Goal: Information Seeking & Learning: Learn about a topic

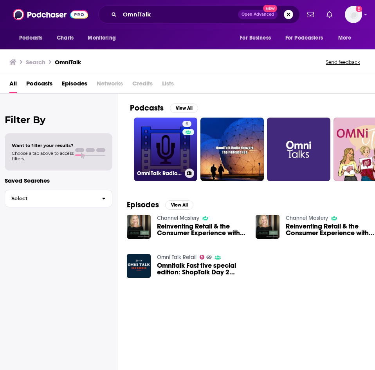
click at [170, 153] on link "5 OmniTalk Radio Podcast Hub" at bounding box center [165, 149] width 63 height 63
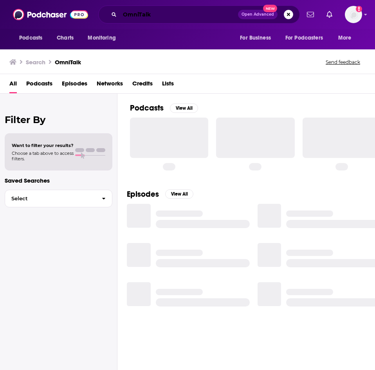
click at [168, 16] on input "OmniTalk" at bounding box center [179, 14] width 118 height 13
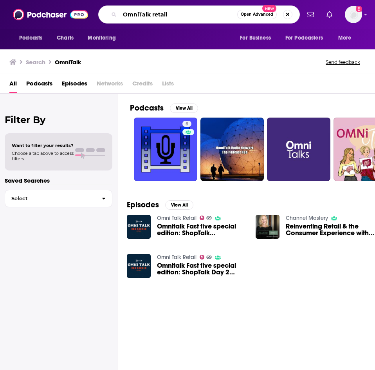
type input "OmniTalk retail"
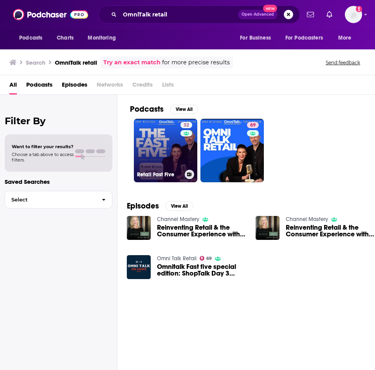
click at [173, 154] on link "32 Retail Fast Five" at bounding box center [165, 150] width 63 height 63
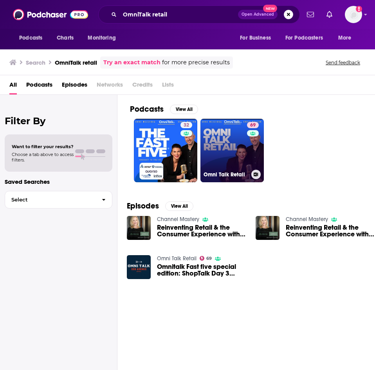
click at [227, 143] on link "69 Omni Talk Retail" at bounding box center [232, 150] width 63 height 63
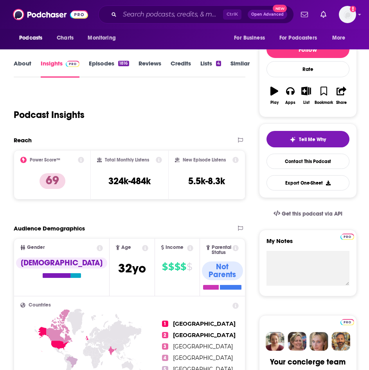
scroll to position [118, 0]
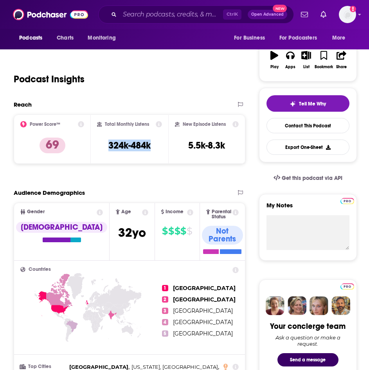
drag, startPoint x: 109, startPoint y: 146, endPoint x: 157, endPoint y: 145, distance: 48.6
click at [157, 145] on div "Total Monthly Listens 324k-484k" at bounding box center [129, 139] width 65 height 36
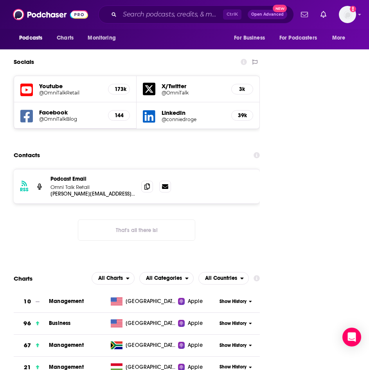
scroll to position [1136, 0]
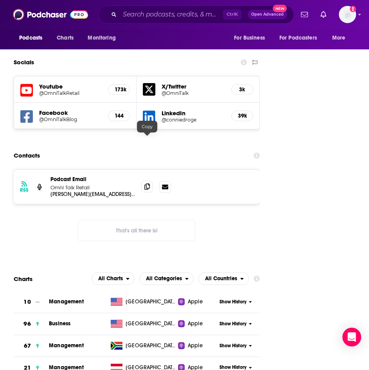
click at [151, 181] on span at bounding box center [147, 187] width 12 height 12
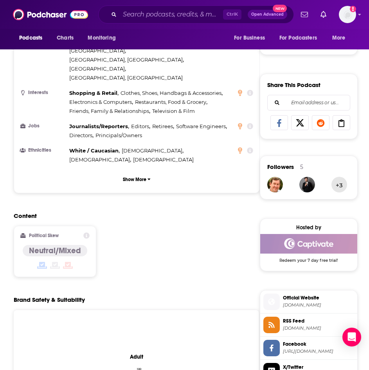
scroll to position [353, 0]
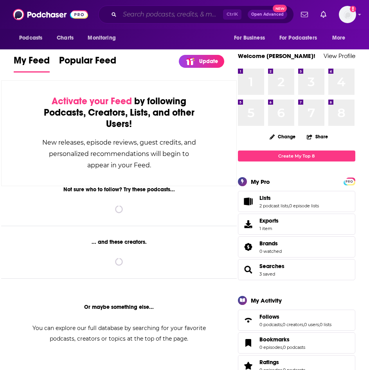
click at [142, 14] on input "Search podcasts, credits, & more..." at bounding box center [171, 14] width 103 height 13
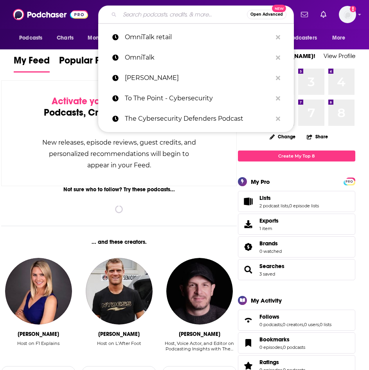
paste input "Retail Tech Podcast"
type input "Retail Tech Podcast"
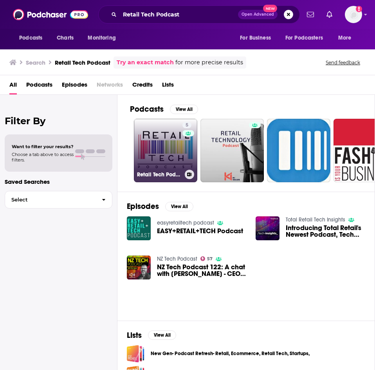
click at [152, 143] on link "5 Retail Tech Podcast" at bounding box center [165, 150] width 63 height 63
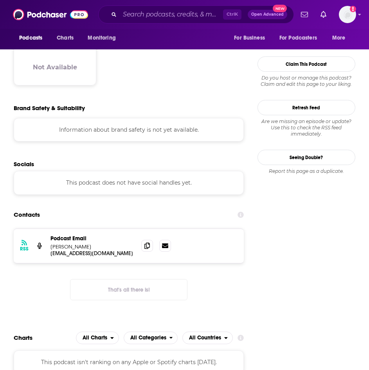
scroll to position [666, 0]
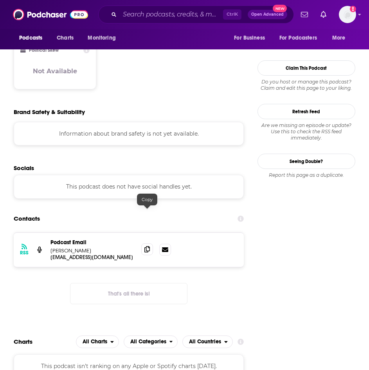
click at [150, 246] on icon at bounding box center [147, 249] width 5 height 6
click at [119, 13] on div "Ctrl K Open Advanced New" at bounding box center [196, 14] width 196 height 18
click at [140, 13] on input "Search podcasts, credits, & more..." at bounding box center [171, 14] width 103 height 13
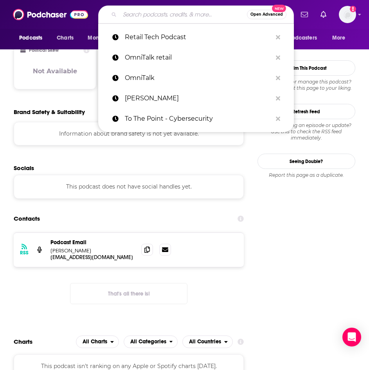
paste input "The Backroom with Retail Dive"
type input "The Backroom with Retail Dive"
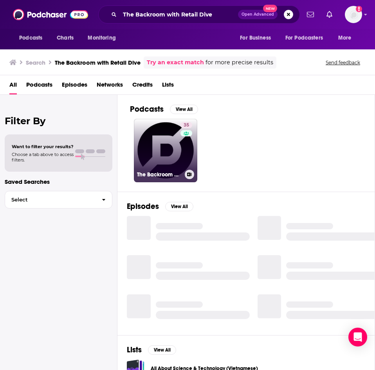
click at [165, 151] on link "35 The Backroom with Retail Dive" at bounding box center [165, 150] width 63 height 63
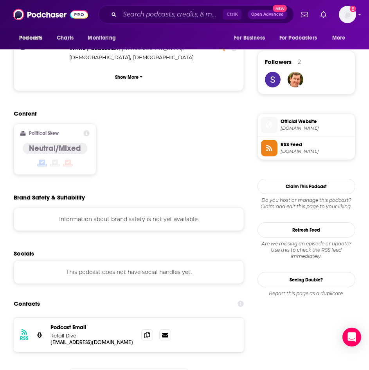
scroll to position [666, 0]
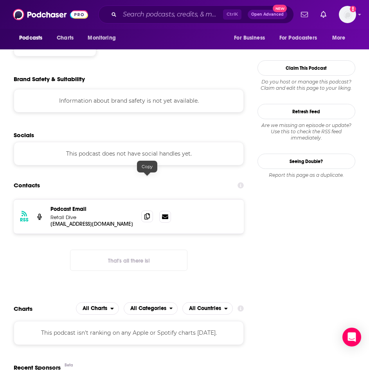
click at [149, 213] on icon at bounding box center [147, 216] width 5 height 6
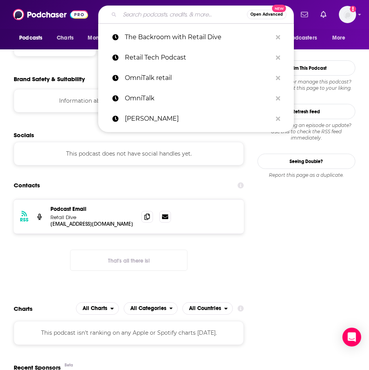
click at [125, 15] on input "Search podcasts, credits, & more..." at bounding box center [183, 14] width 127 height 13
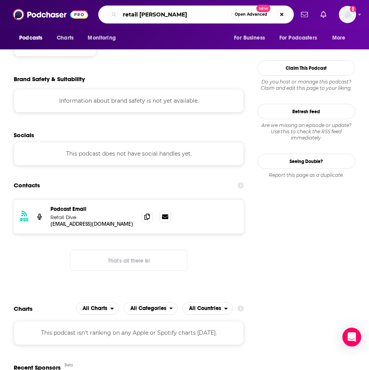
type input "retail razor"
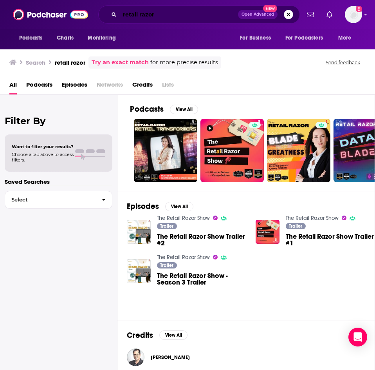
click at [172, 13] on input "retail razor" at bounding box center [179, 14] width 118 height 13
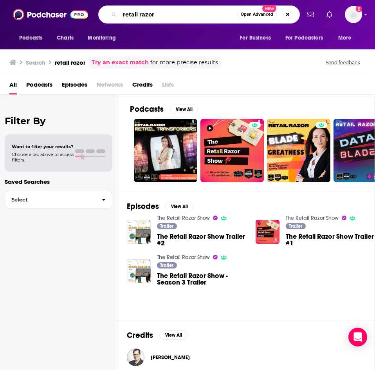
click at [172, 13] on input "retail razor" at bounding box center [179, 14] width 118 height 13
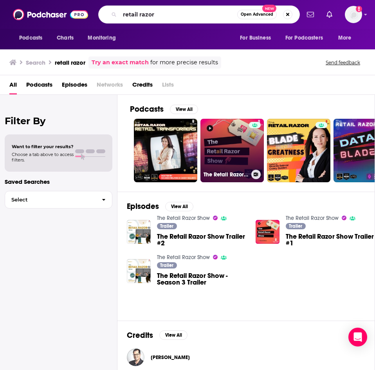
click at [226, 146] on link "The Retail Razor Show" at bounding box center [232, 150] width 63 height 63
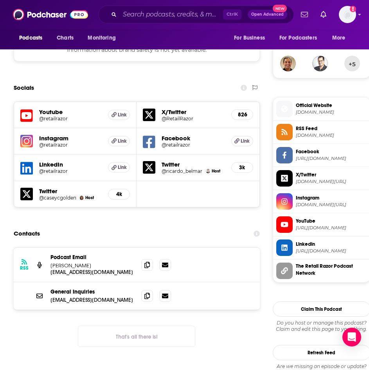
scroll to position [666, 0]
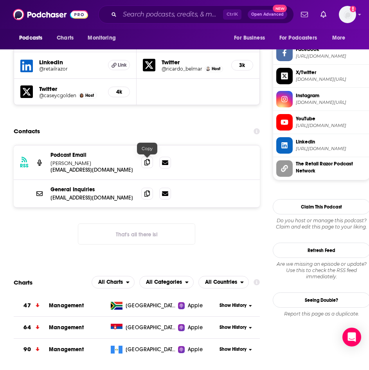
click at [145, 162] on icon at bounding box center [147, 162] width 5 height 6
click at [150, 8] on div "Ctrl K Open Advanced New" at bounding box center [196, 14] width 196 height 18
click at [150, 13] on input "Search podcasts, credits, & more..." at bounding box center [171, 14] width 103 height 13
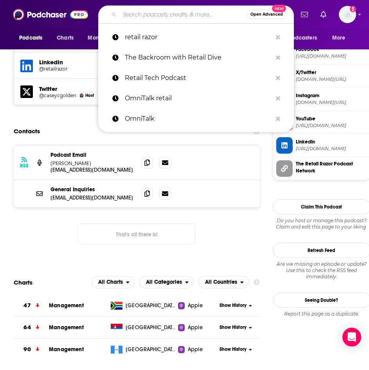
paste input "The Retailistic Podcast"
type input "The Retailistic Podcast"
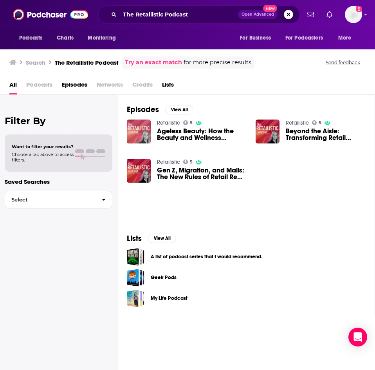
click at [139, 124] on img "Ageless Beauty: How the Beauty and Wellness Industry Can Better Serve the 50+ W…" at bounding box center [139, 131] width 24 height 24
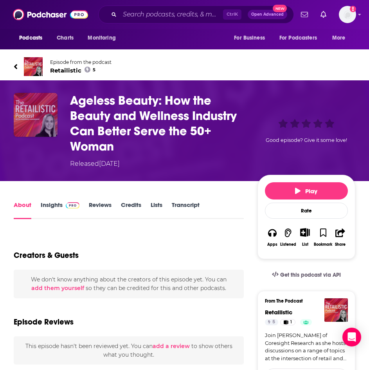
click at [44, 112] on img "Ageless Beauty: How the Beauty and Wellness Industry Can Better Serve the 50+ W…" at bounding box center [36, 115] width 44 height 44
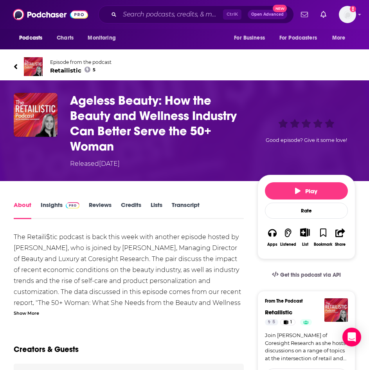
click at [55, 208] on link "Insights" at bounding box center [60, 210] width 39 height 18
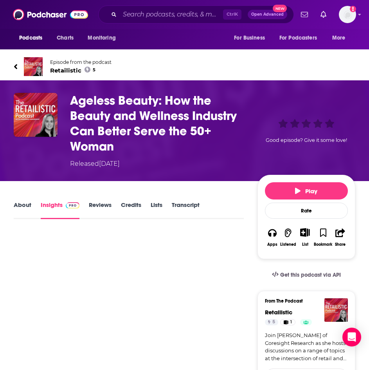
click at [71, 70] on span "Retailistic 5" at bounding box center [81, 70] width 62 height 7
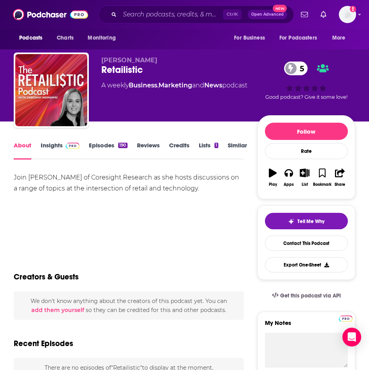
click at [54, 145] on link "Insights" at bounding box center [60, 150] width 39 height 18
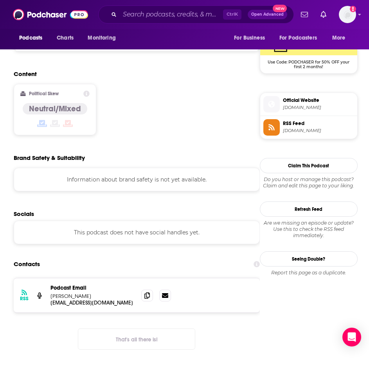
scroll to position [666, 0]
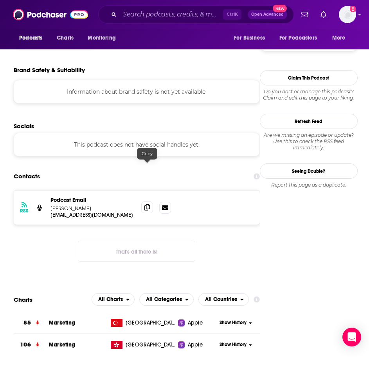
click at [145, 204] on icon at bounding box center [147, 207] width 5 height 6
